Goal: Transaction & Acquisition: Obtain resource

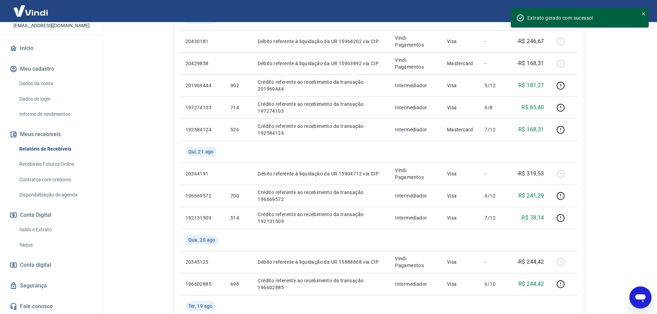
scroll to position [173, 0]
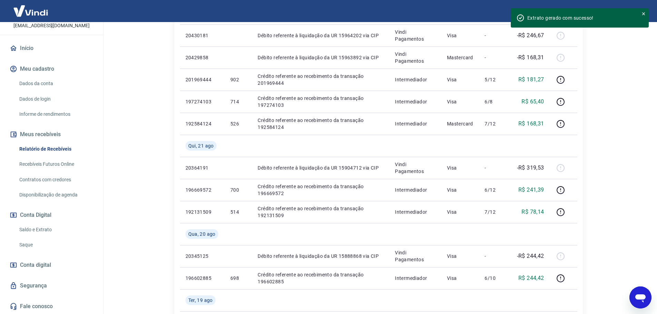
click at [35, 231] on link "Saldo e Extrato" at bounding box center [56, 230] width 78 height 14
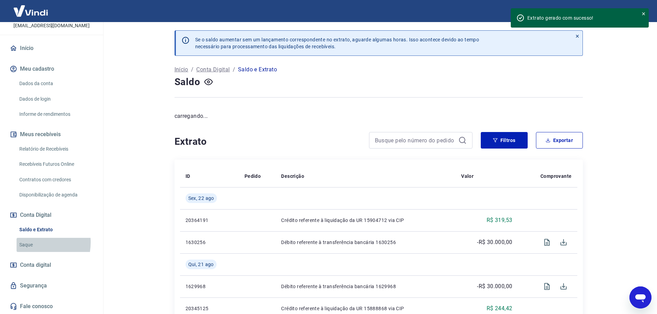
click at [30, 243] on link "Saque" at bounding box center [56, 245] width 78 height 14
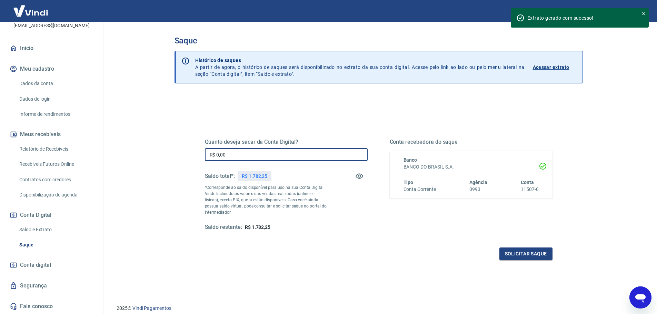
click at [248, 158] on input "R$ 0,00" at bounding box center [286, 154] width 163 height 13
type input "R$ 1.782,25"
click at [522, 255] on button "Solicitar saque" at bounding box center [526, 254] width 53 height 13
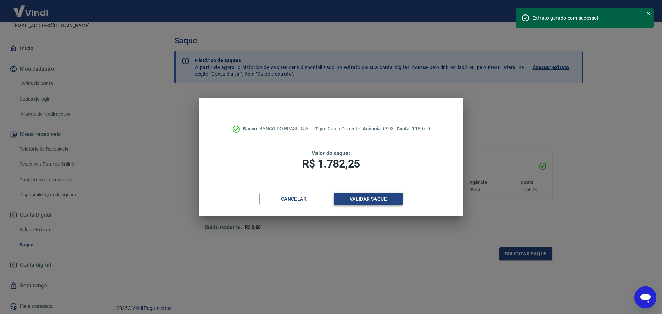
click at [374, 197] on button "Validar saque" at bounding box center [368, 199] width 69 height 13
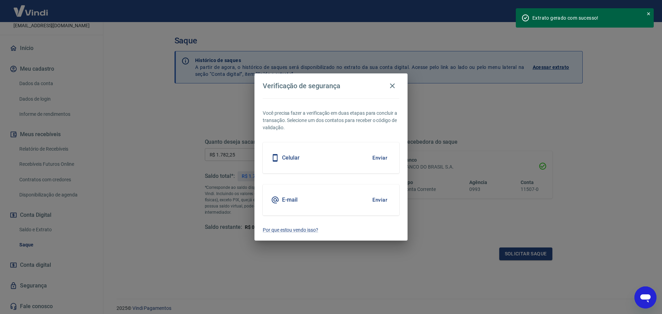
click at [327, 201] on div "E-mail Enviar" at bounding box center [331, 200] width 137 height 31
click at [385, 199] on button "Enviar" at bounding box center [380, 200] width 22 height 14
click at [380, 197] on button "Enviar" at bounding box center [380, 200] width 22 height 14
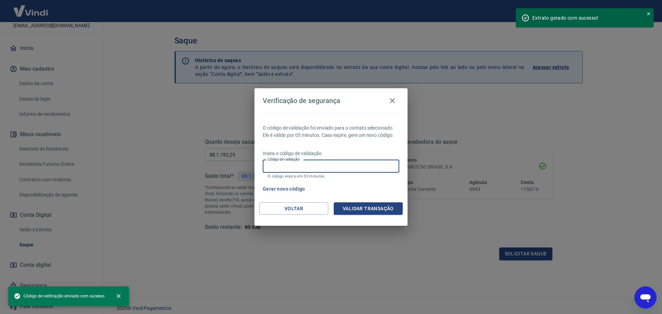
drag, startPoint x: 286, startPoint y: 164, endPoint x: 292, endPoint y: 165, distance: 6.0
click at [286, 164] on div "Código de validação Código de validação O código expira em 03 minutos." at bounding box center [331, 169] width 137 height 19
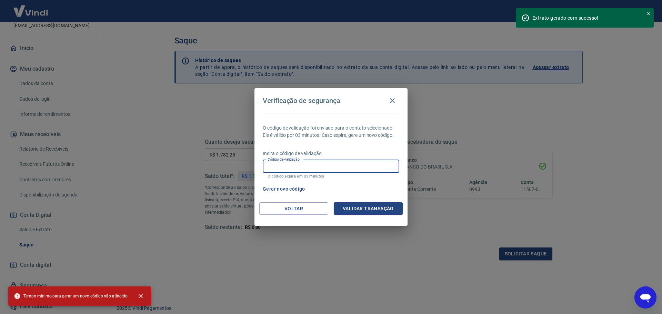
click at [294, 164] on input "Código de validação" at bounding box center [331, 166] width 137 height 13
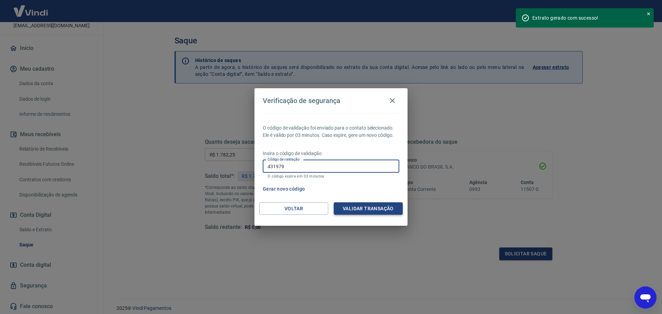
type input "431979"
click at [375, 208] on button "Validar transação" at bounding box center [368, 209] width 69 height 13
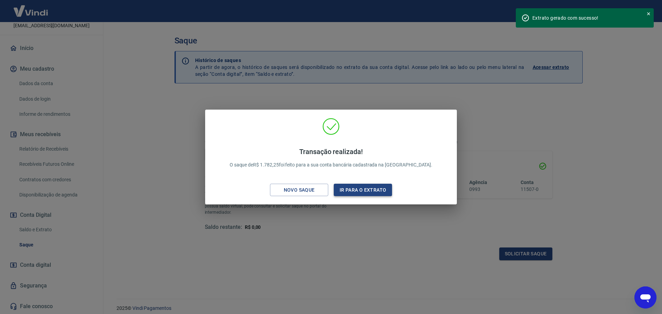
click at [359, 187] on button "Ir para o extrato" at bounding box center [363, 190] width 58 height 13
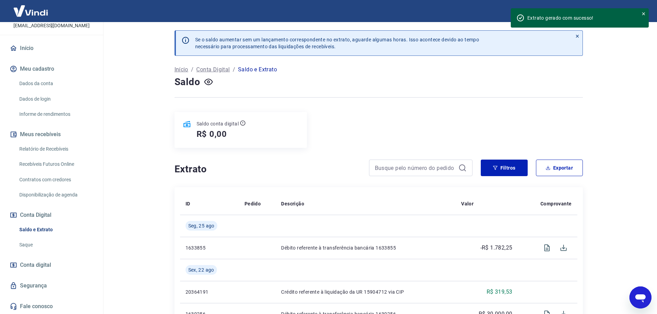
click at [574, 19] on div "Extrato gerado com sucesso!" at bounding box center [581, 17] width 106 height 7
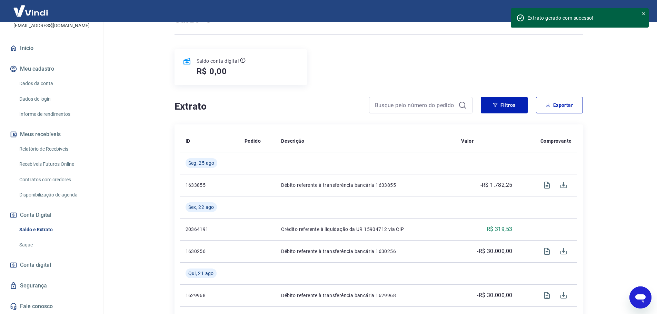
scroll to position [69, 0]
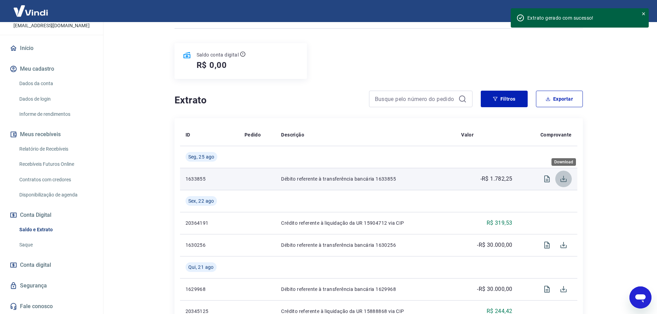
click at [565, 179] on icon "Download" at bounding box center [564, 179] width 6 height 6
click at [549, 179] on icon "Visualizar" at bounding box center [547, 179] width 6 height 7
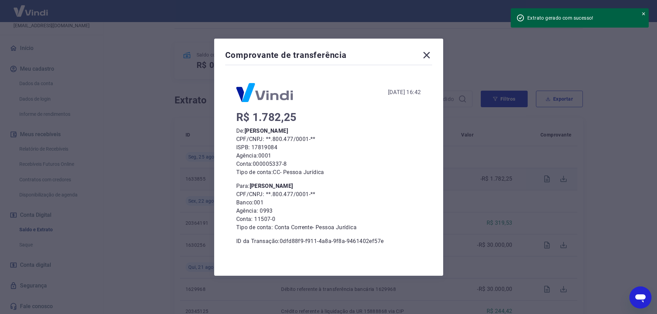
click at [436, 53] on div "Comprovante de transferência [DATE] 16:42 R$ 1.782,25 De: [PERSON_NAME] CPF/CNP…" at bounding box center [328, 157] width 229 height 237
click at [432, 54] on icon at bounding box center [426, 55] width 11 height 11
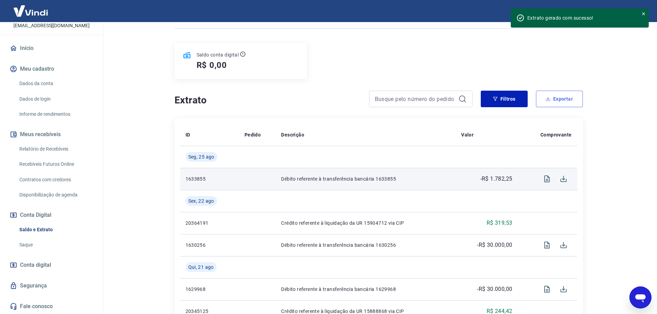
click at [552, 98] on button "Exportar" at bounding box center [559, 99] width 47 height 17
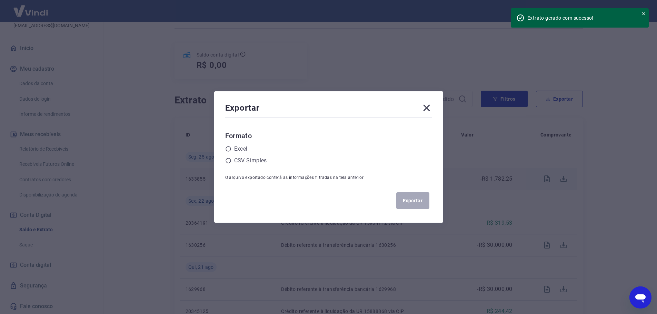
click at [240, 141] on h6 "Formato" at bounding box center [328, 135] width 207 height 11
click at [243, 147] on label "Excel" at bounding box center [240, 149] width 13 height 8
click at [0, 0] on input "radio" at bounding box center [0, 0] width 0 height 0
click at [430, 202] on button "Exportar" at bounding box center [412, 201] width 33 height 17
